Goal: Find specific page/section: Find specific page/section

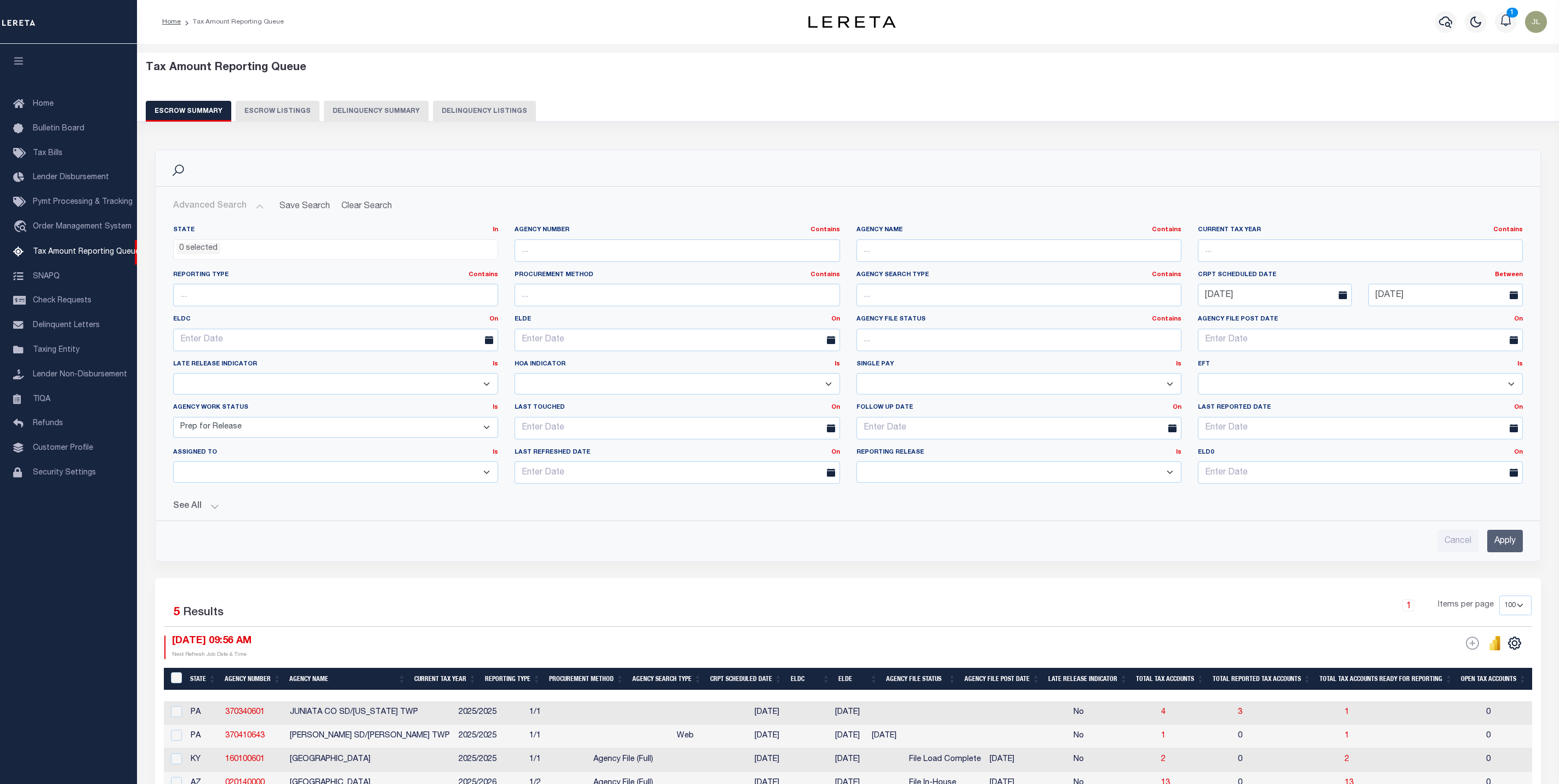
select select
select select "7"
select select "100"
click at [76, 204] on span "Pymt Processing & Tracking" at bounding box center [83, 202] width 100 height 7
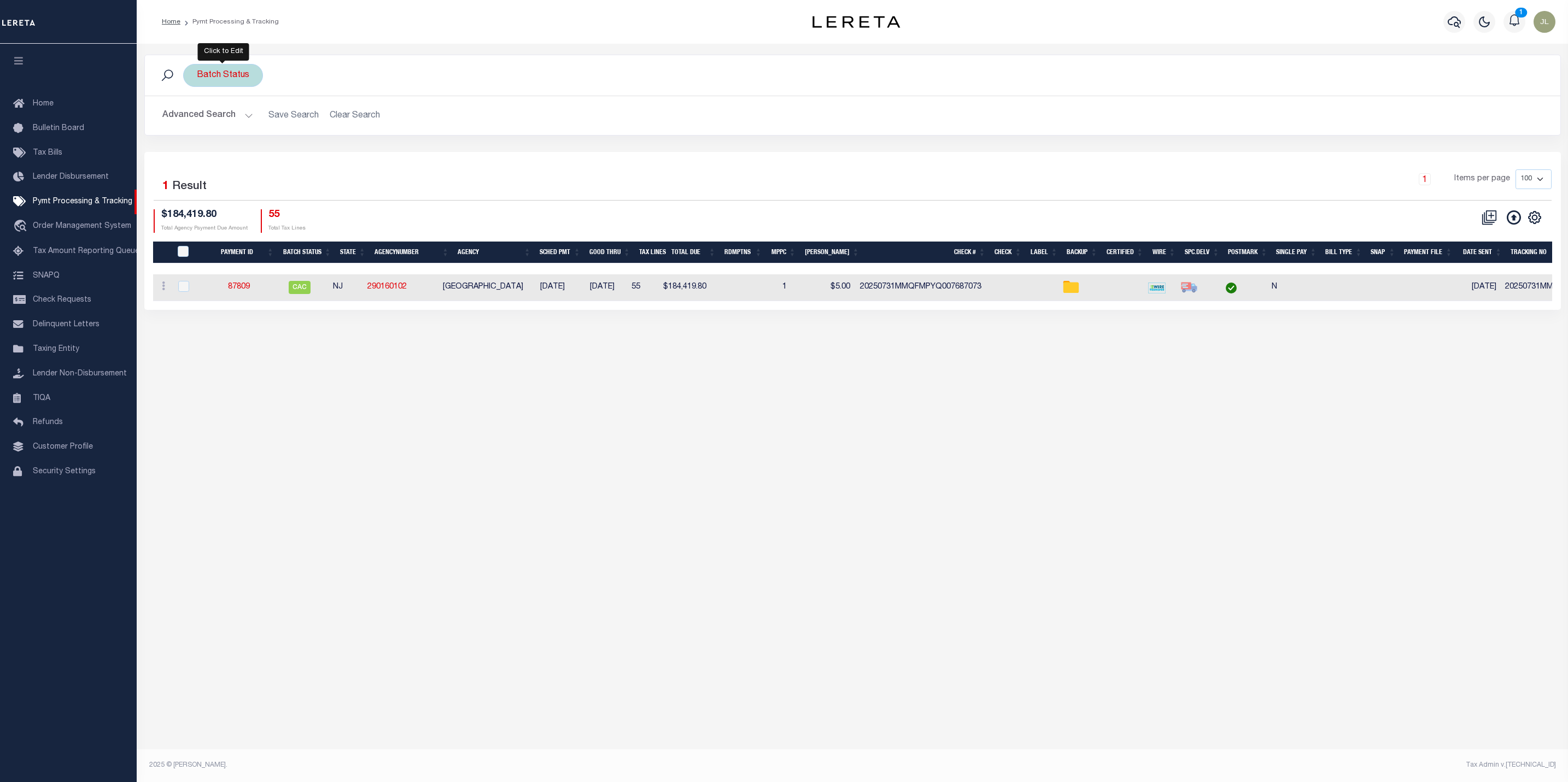
click at [226, 74] on div "Batch Status" at bounding box center [223, 75] width 79 height 23
click at [265, 130] on select "Awaiting Funds (AWF) Cleared and Complete (CAC) New Check Needed (NCN) Payment …" at bounding box center [277, 128] width 161 height 21
